Goal: Transaction & Acquisition: Book appointment/travel/reservation

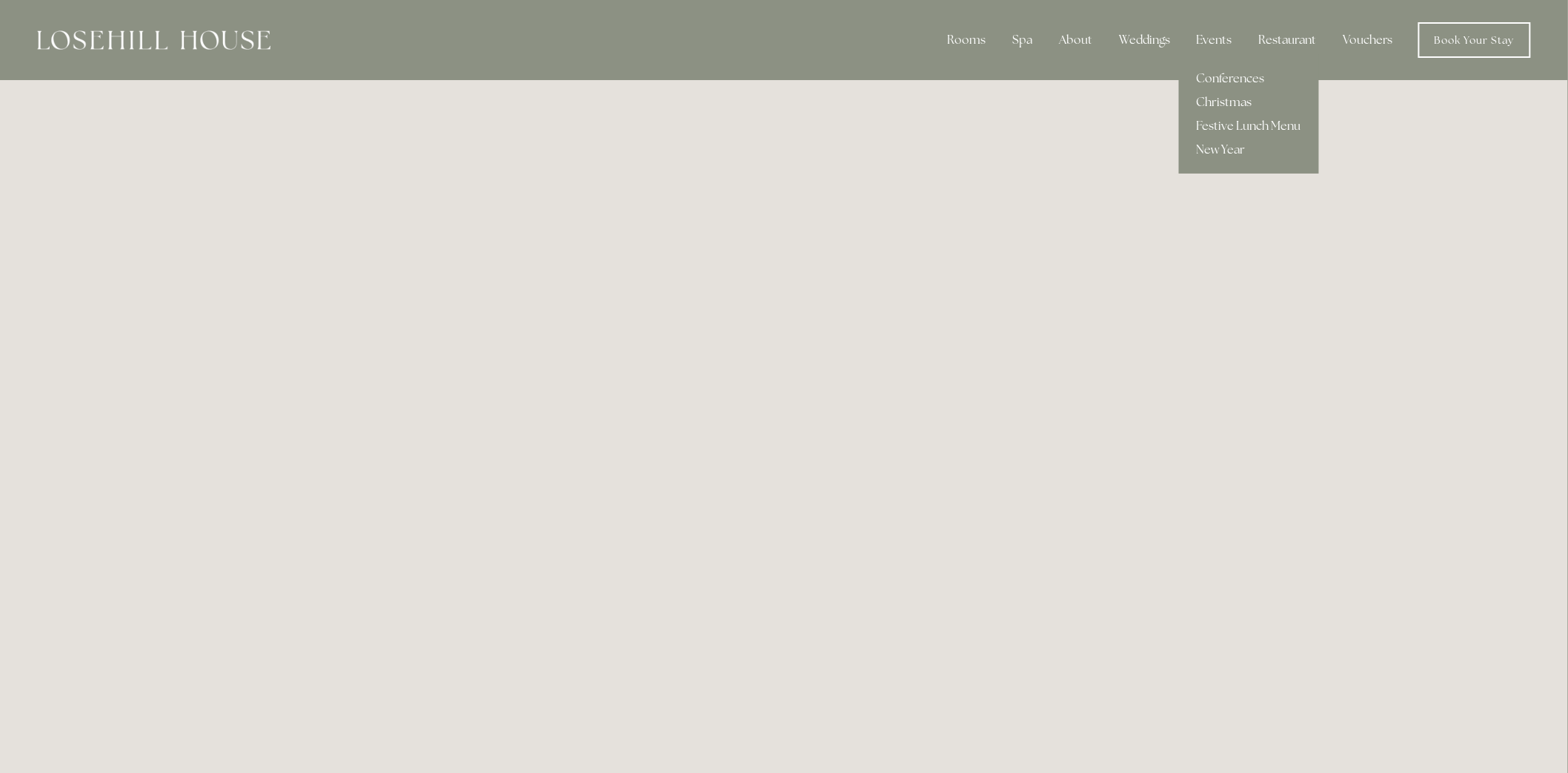
click at [1241, 98] on link "Christmas" at bounding box center [1249, 102] width 140 height 24
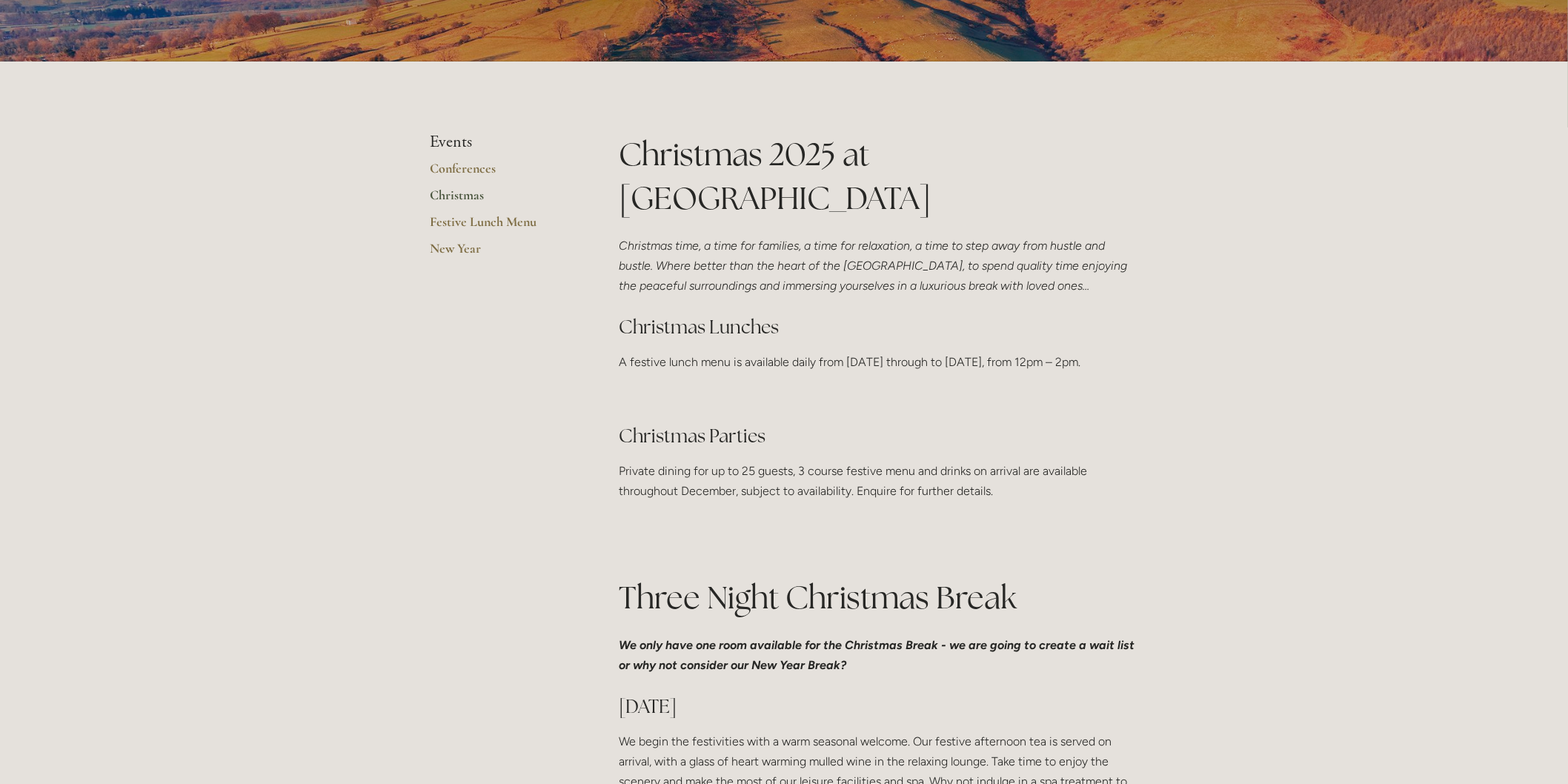
scroll to position [247, 0]
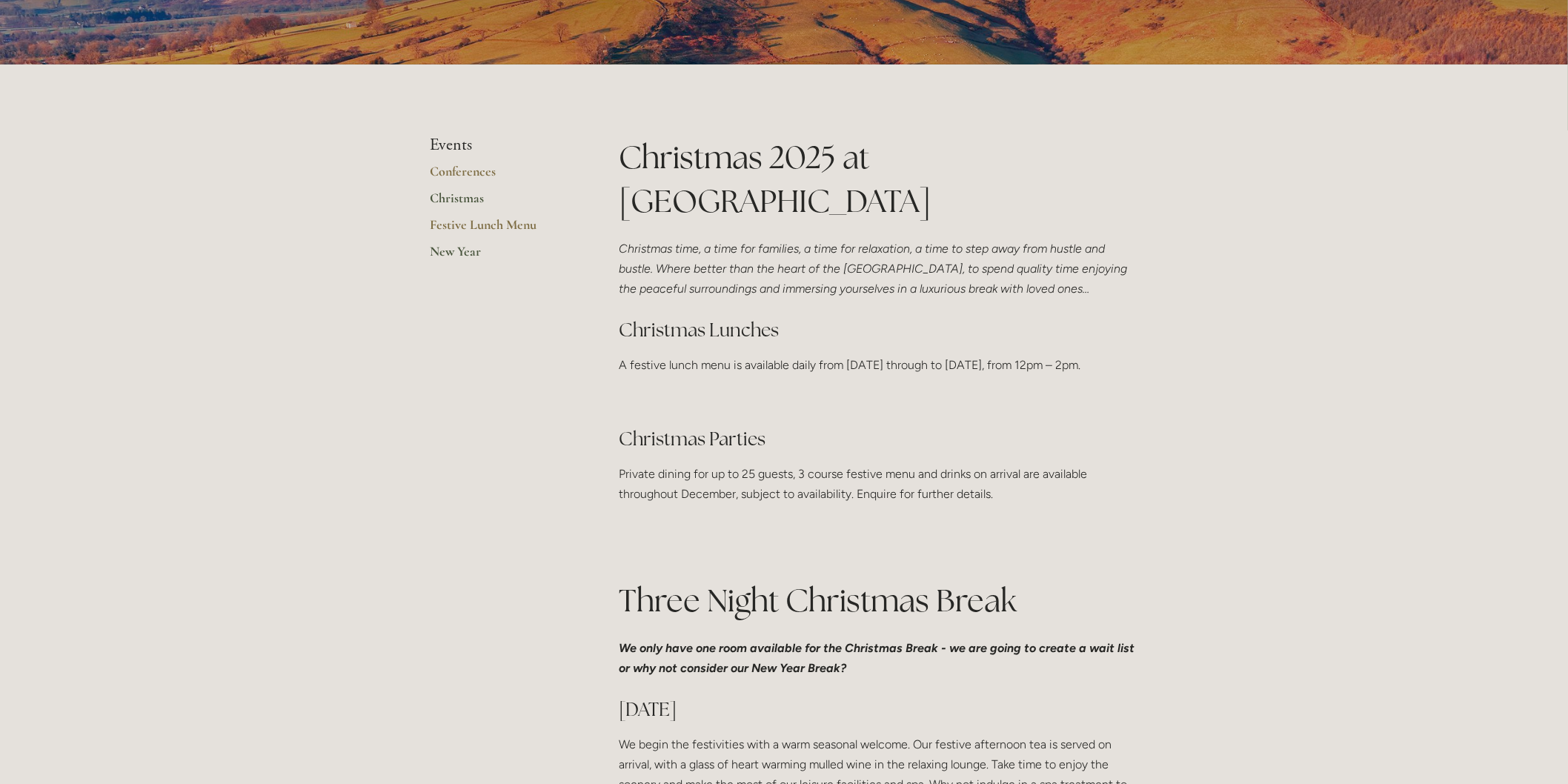
click at [470, 247] on link "New Year" at bounding box center [500, 256] width 141 height 26
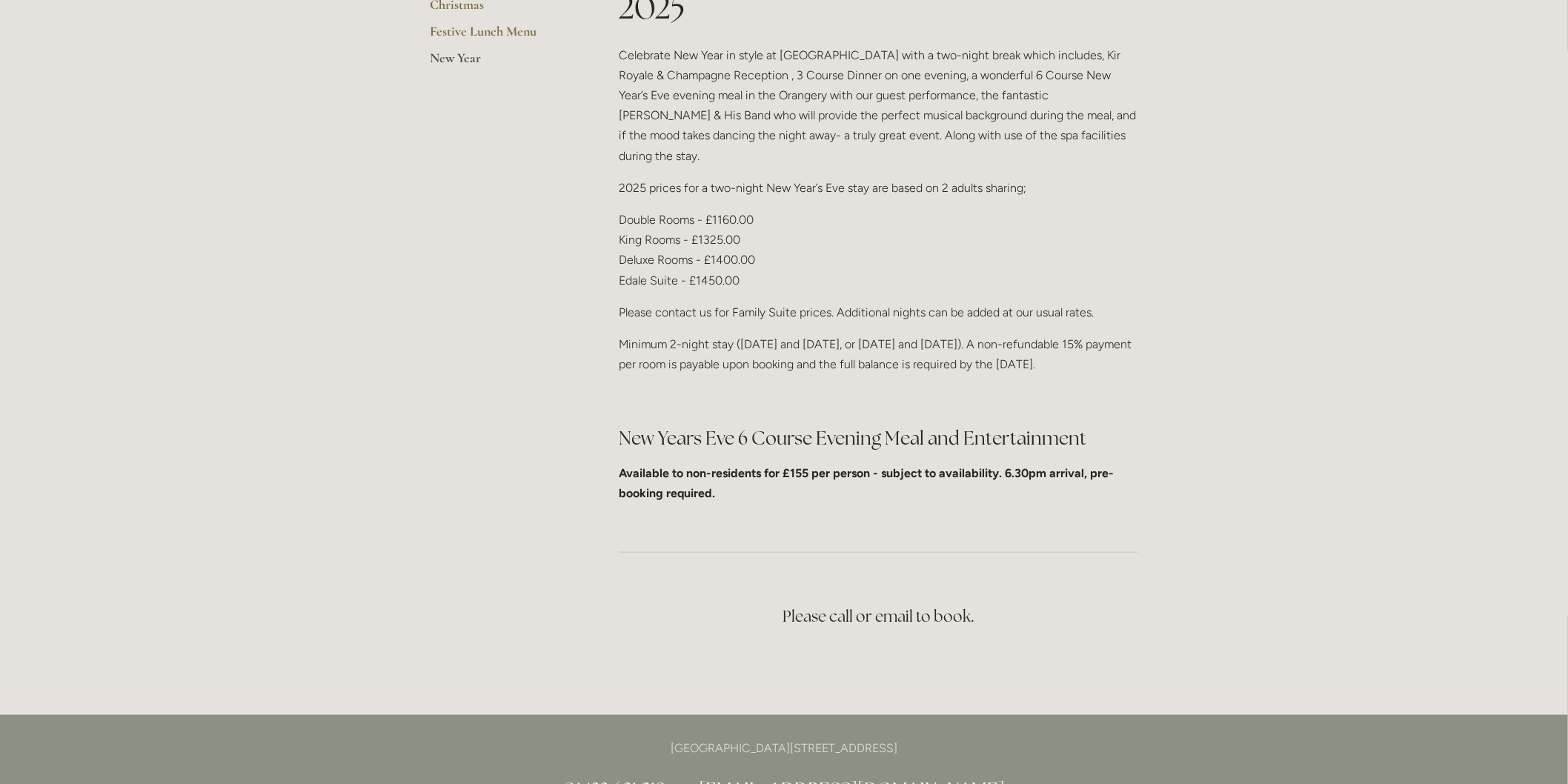
scroll to position [503, 0]
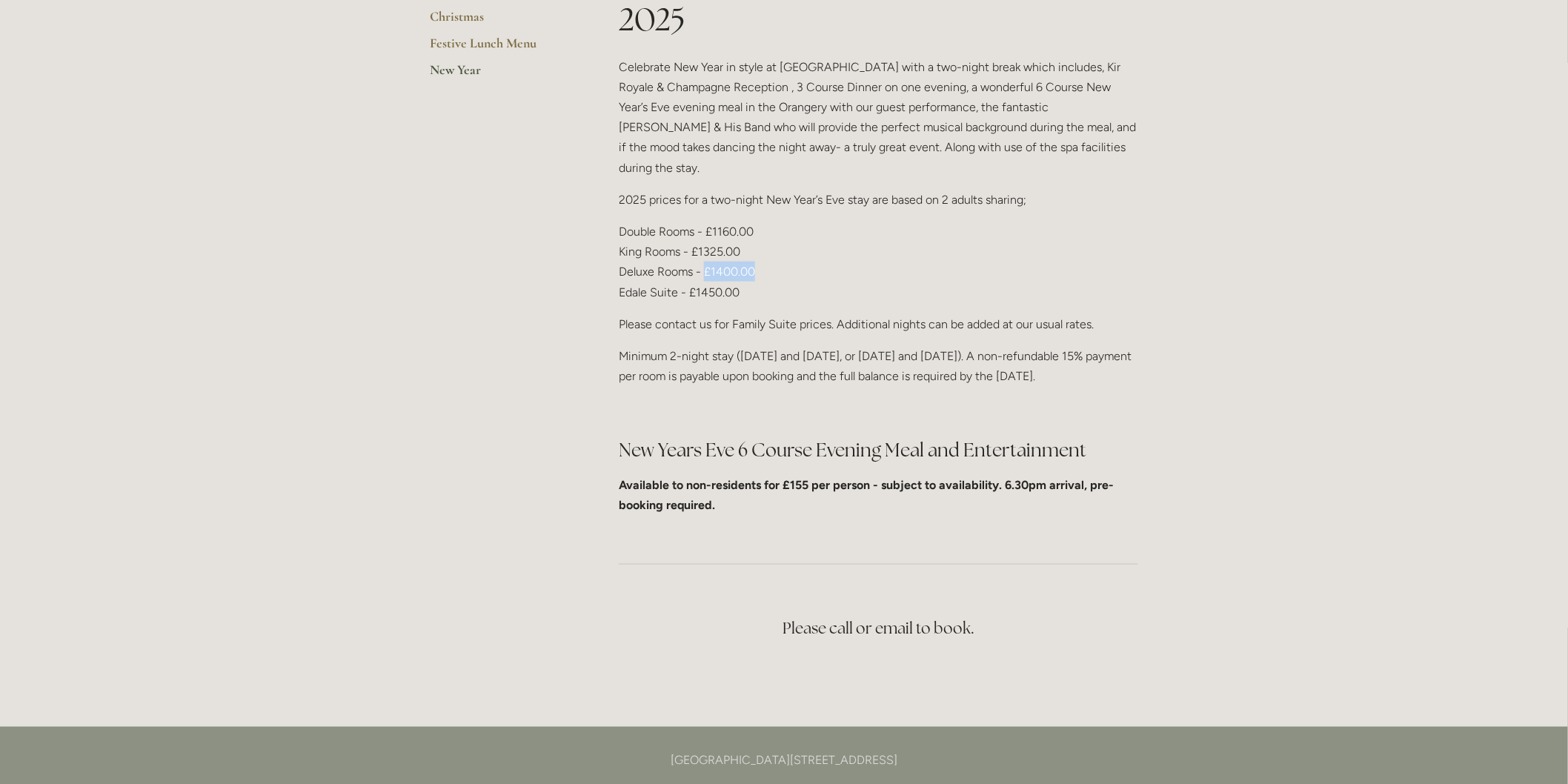
drag, startPoint x: 761, startPoint y: 208, endPoint x: 705, endPoint y: 209, distance: 56.0
click at [705, 221] on p "Double Rooms - £1160.00 King Rooms - £1325.00 Deluxe Rooms - £1400.00 Edale Sui…" at bounding box center [878, 261] width 519 height 81
click at [758, 223] on p "Double Rooms - £1160.00 King Rooms - £1325.00 Deluxe Rooms - £1400.00 Edale Sui…" at bounding box center [878, 261] width 519 height 81
click at [745, 230] on p "Double Rooms - £1160.00 King Rooms - £1325.00 Deluxe Rooms - £1400.00 Edale Sui…" at bounding box center [878, 261] width 519 height 81
